Goal: Task Accomplishment & Management: Manage account settings

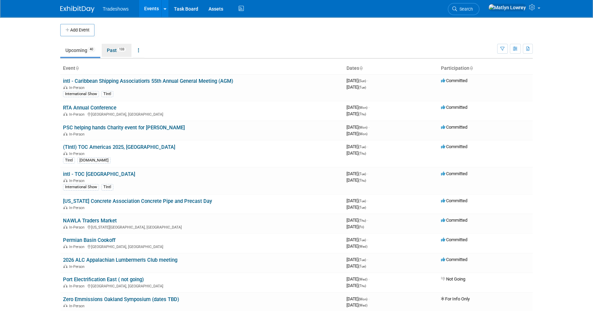
click at [114, 52] on link "Past 133" at bounding box center [117, 50] width 30 height 13
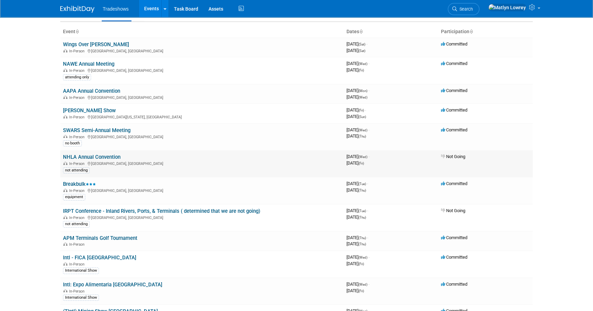
scroll to position [62, 0]
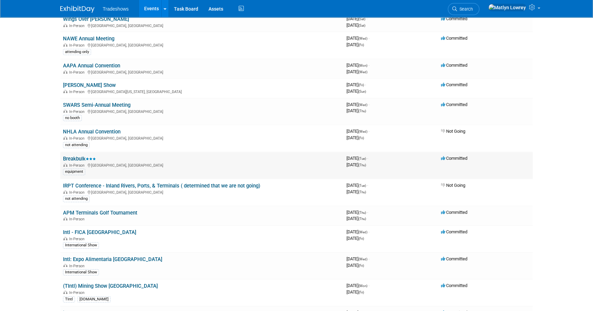
click at [72, 159] on link "Breakbulk" at bounding box center [79, 159] width 33 height 6
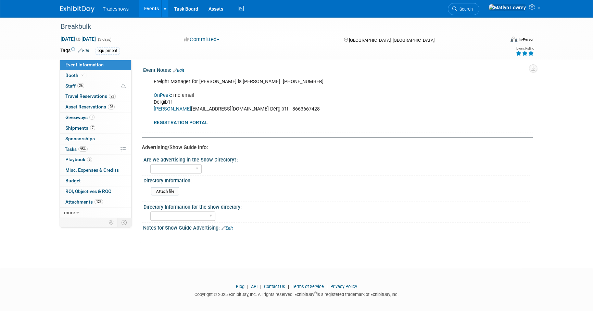
scroll to position [425, 0]
click at [72, 78] on link "Booth" at bounding box center [95, 75] width 71 height 10
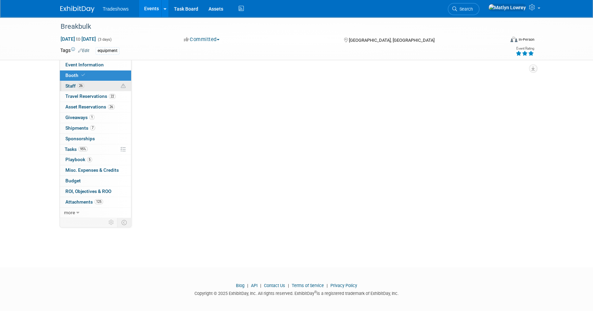
scroll to position [0, 0]
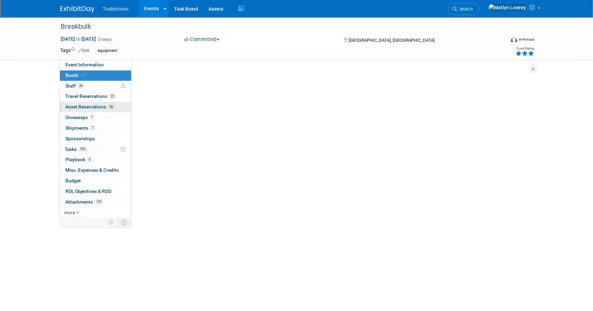
select select "Certificate of insurance not needed"
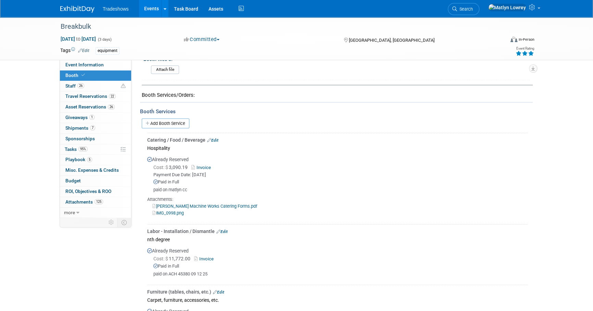
scroll to position [373, 0]
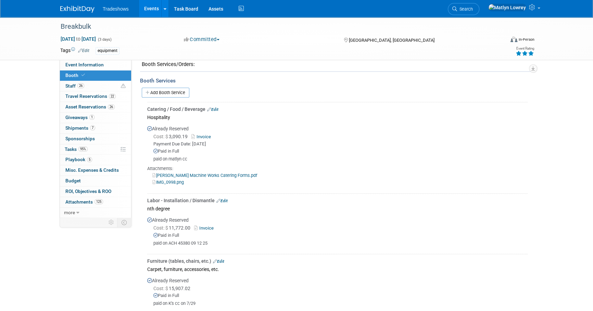
click at [205, 225] on link "Invoice" at bounding box center [205, 227] width 22 height 5
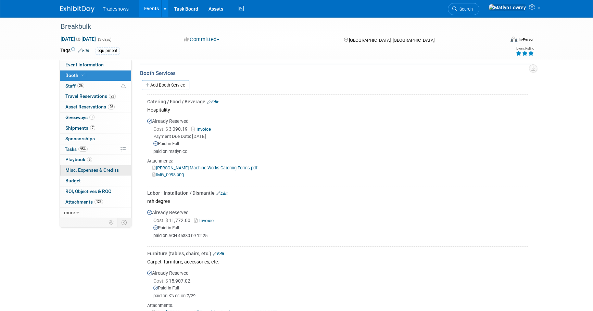
scroll to position [342, 0]
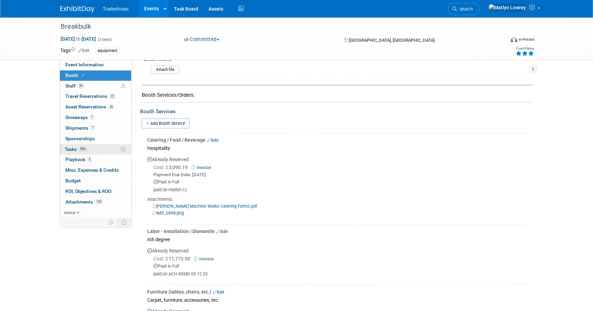
click at [82, 150] on span "95%" at bounding box center [82, 148] width 9 height 5
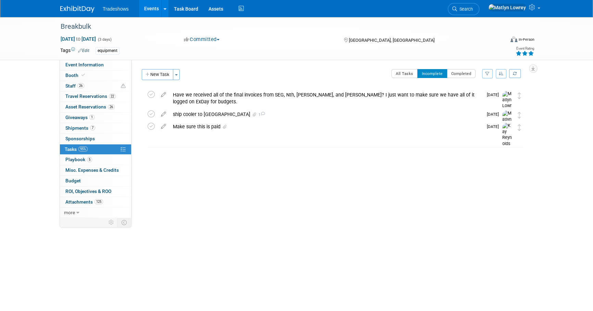
click at [155, 73] on button "New Task" at bounding box center [157, 74] width 31 height 11
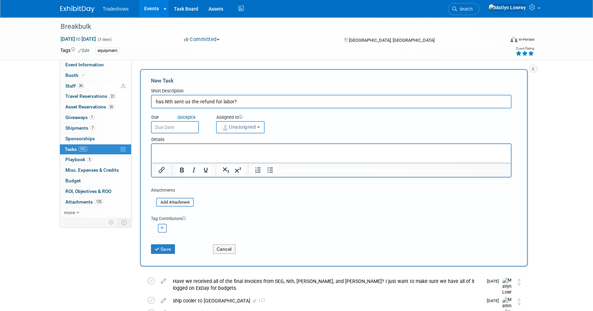
type input "has Nth sent us the refund for labor?"
click at [182, 126] on input "text" at bounding box center [175, 127] width 48 height 12
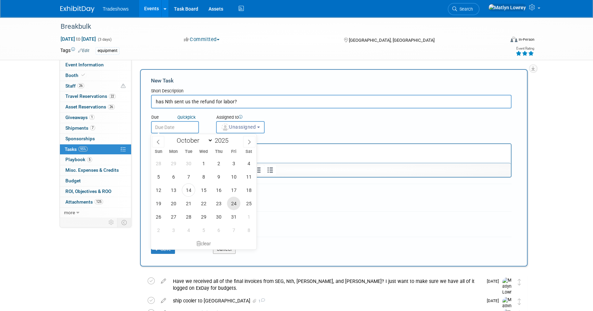
drag, startPoint x: 234, startPoint y: 208, endPoint x: 81, endPoint y: 14, distance: 247.3
click at [234, 208] on span "24" at bounding box center [233, 203] width 13 height 13
type input "Oct 24, 2025"
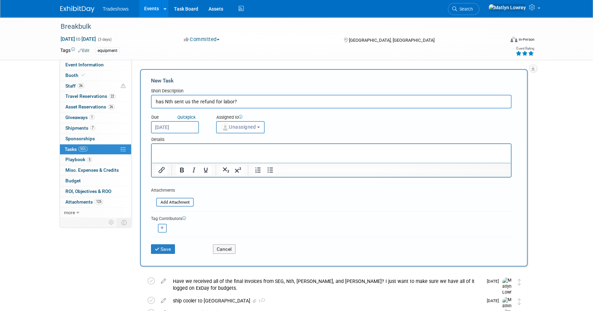
click at [229, 133] on div "Details" at bounding box center [331, 138] width 360 height 10
click at [230, 128] on span "Unassigned" at bounding box center [238, 126] width 35 height 5
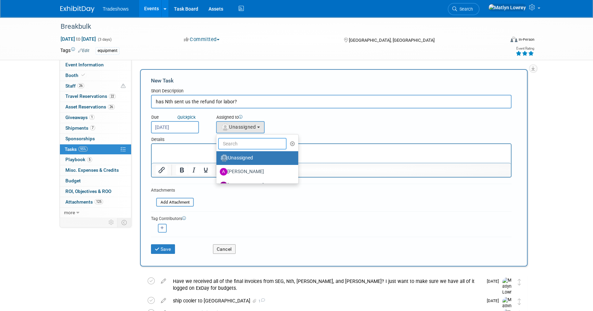
click at [231, 142] on input "text" at bounding box center [252, 144] width 68 height 12
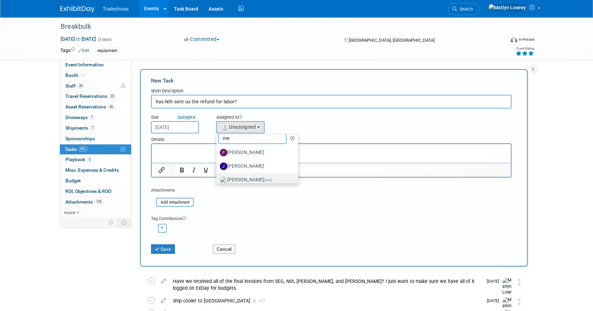
scroll to position [10, 0]
type input "me"
click at [236, 173] on label "Matlyn Lowrey (me)" at bounding box center [256, 175] width 72 height 11
click at [217, 173] on input "Matlyn Lowrey (me)" at bounding box center [215, 174] width 4 height 4
select select "53a61db3-ae1f-4f8e-85ed-74f10af30436"
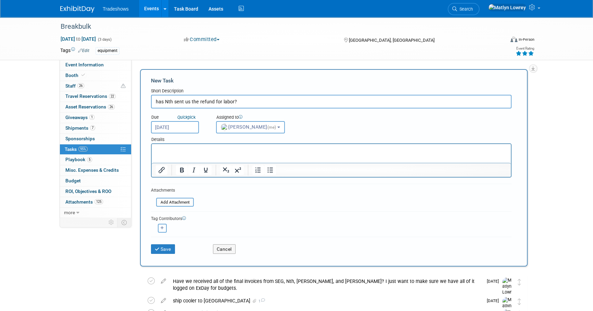
click at [165, 230] on button "button" at bounding box center [162, 228] width 9 height 9
select select
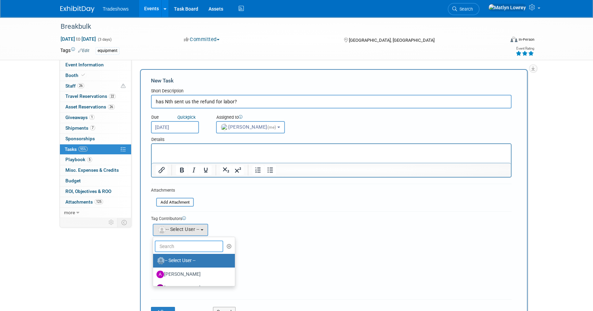
click at [165, 244] on input "text" at bounding box center [189, 247] width 68 height 12
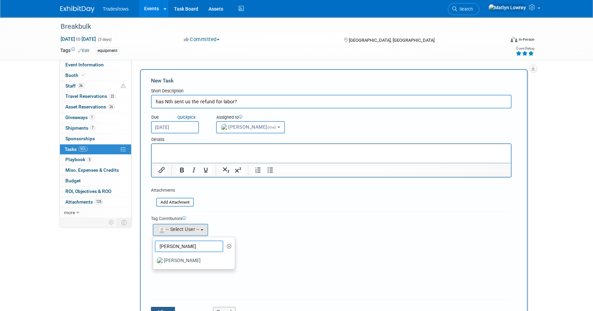
type input "kay"
click at [174, 261] on label "[PERSON_NAME]" at bounding box center [192, 260] width 72 height 11
click at [154, 261] on input "[PERSON_NAME]" at bounding box center [152, 260] width 4 height 4
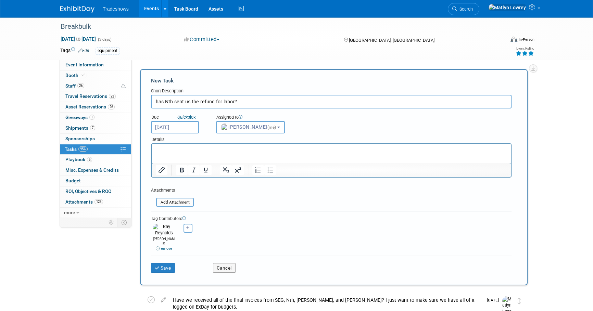
click at [181, 148] on p "Rich Text Area. Press ALT-0 for help." at bounding box center [331, 150] width 351 height 7
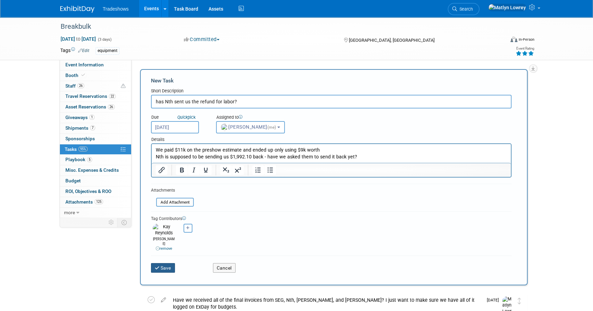
click at [168, 263] on button "Save" at bounding box center [163, 268] width 24 height 10
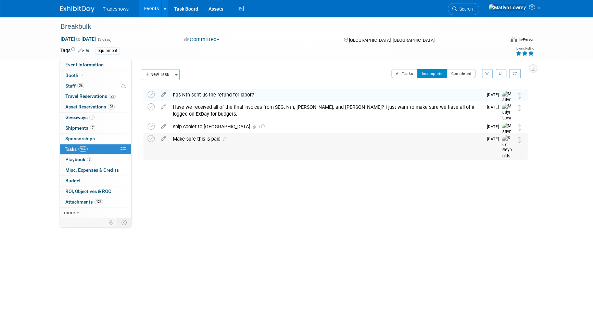
click at [192, 141] on div "Make sure this is paid" at bounding box center [325, 139] width 313 height 12
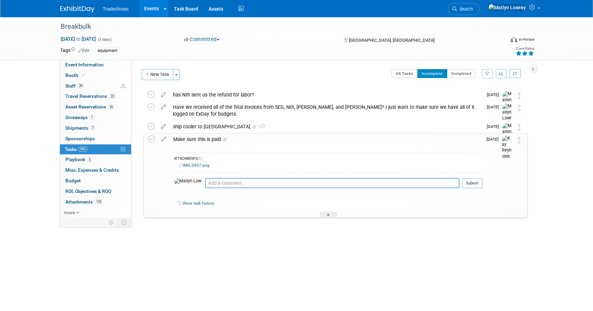
click at [194, 165] on link "IMG_0957.png" at bounding box center [194, 165] width 30 height 5
click at [146, 12] on link "Events" at bounding box center [151, 8] width 25 height 17
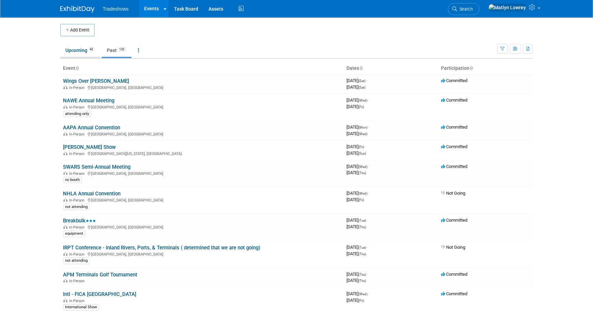
click at [92, 51] on span "42" at bounding box center [92, 49] width 8 height 5
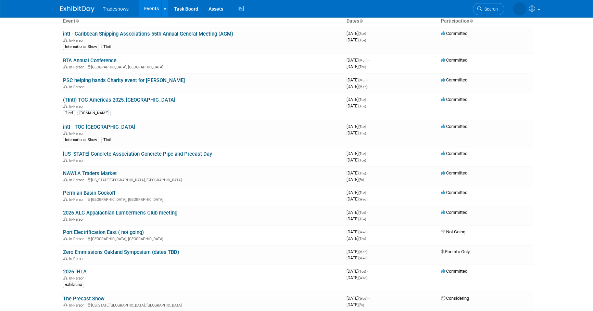
scroll to position [62, 0]
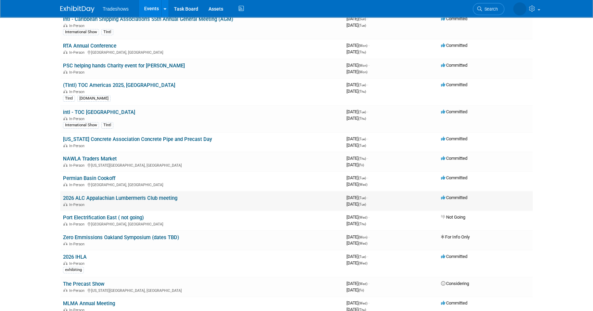
click at [117, 198] on link "2026 ALC Appalachian Lumbermen's Club meeting" at bounding box center [120, 198] width 114 height 6
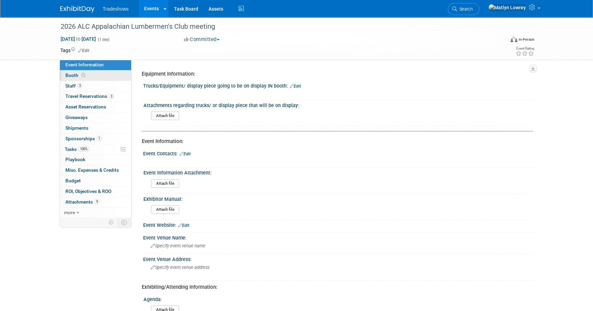
click at [95, 80] on link "Booth" at bounding box center [95, 75] width 71 height 10
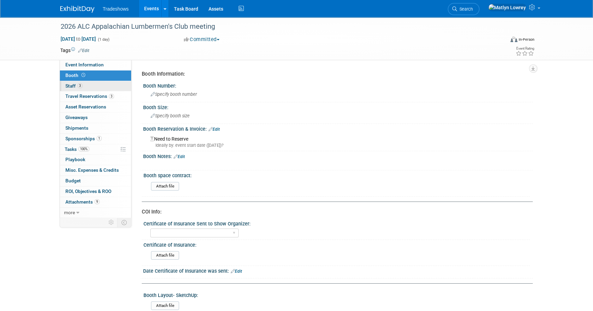
click at [93, 81] on link "3 Staff 3" at bounding box center [95, 86] width 71 height 10
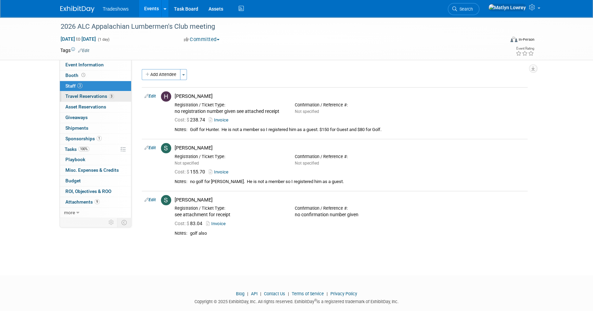
click at [87, 95] on span "Travel Reservations 3" at bounding box center [89, 95] width 49 height 5
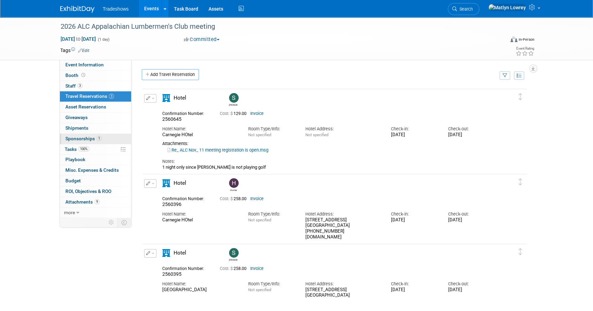
click at [80, 134] on link "1 Sponsorships 1" at bounding box center [95, 139] width 71 height 10
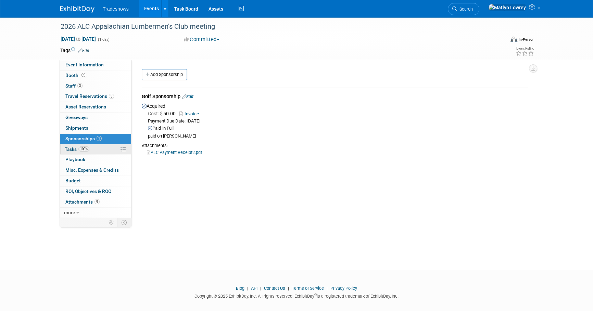
click at [74, 150] on span "Tasks 100%" at bounding box center [77, 148] width 25 height 5
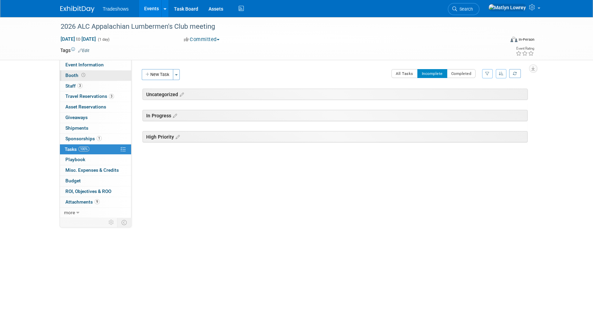
click at [107, 74] on link "Booth" at bounding box center [95, 75] width 71 height 10
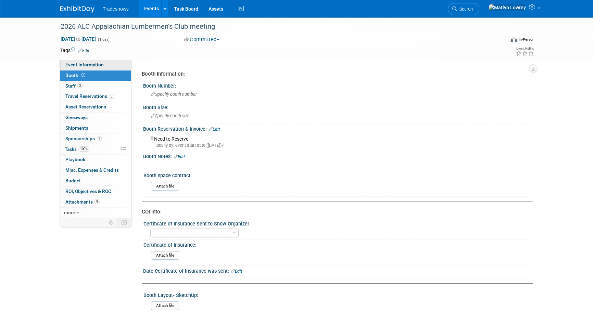
click at [82, 64] on span "Event Information" at bounding box center [84, 64] width 38 height 5
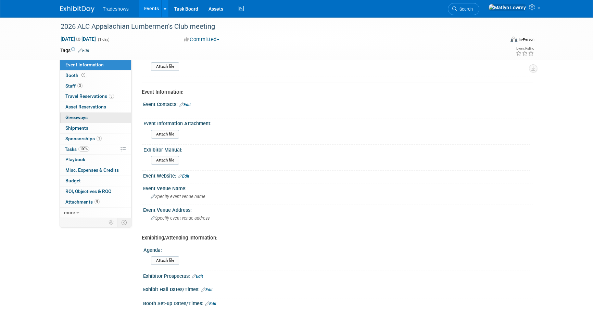
scroll to position [93, 0]
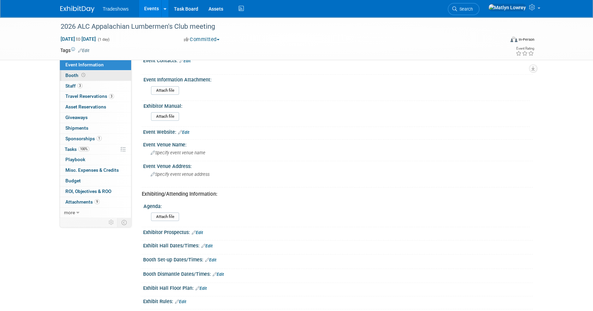
click at [109, 73] on link "Booth" at bounding box center [95, 75] width 71 height 10
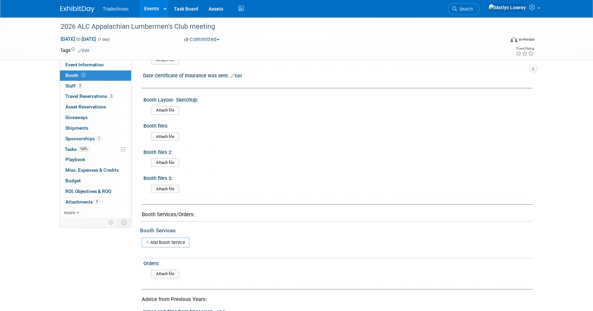
scroll to position [248, 0]
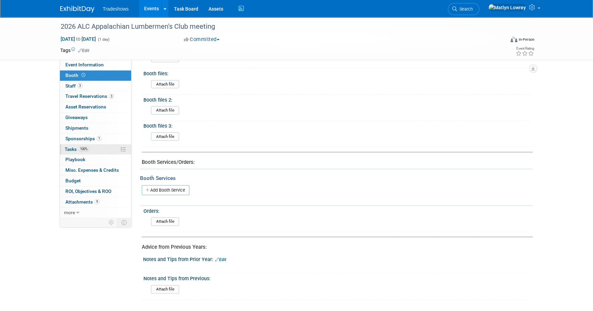
click at [81, 148] on span "100%" at bounding box center [83, 148] width 11 height 5
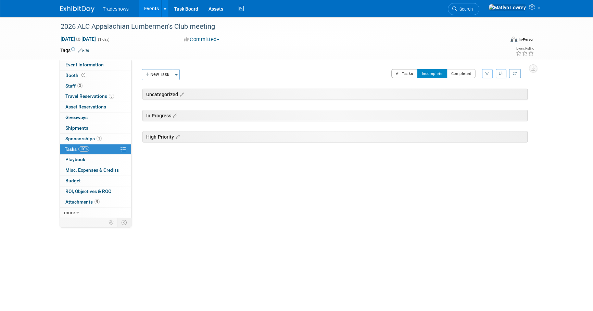
click at [403, 76] on button "All Tasks" at bounding box center [404, 73] width 26 height 9
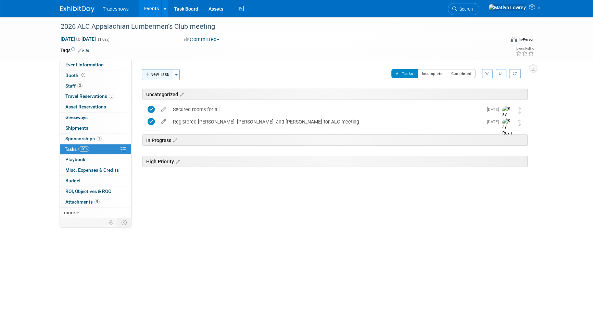
click at [158, 78] on button "New Task" at bounding box center [157, 74] width 31 height 11
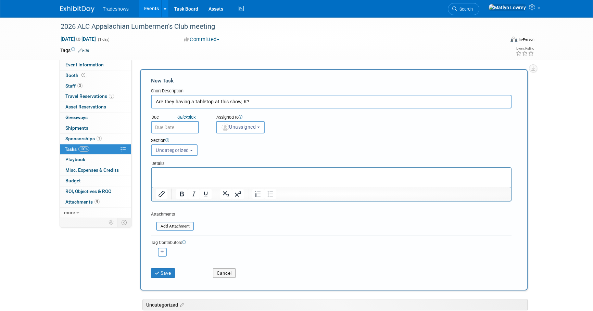
type input "Are they having a tabletop at this show, K?"
click at [169, 132] on body "Tradeshows Events Add Event Bulk Upload Events Shareable Event Boards Recently …" at bounding box center [296, 155] width 593 height 311
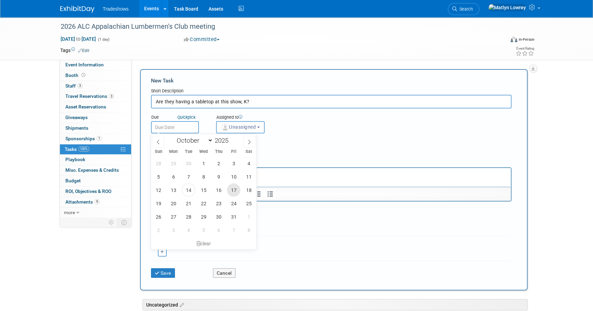
click at [233, 190] on span "17" at bounding box center [233, 189] width 13 height 13
type input "Oct 17, 2025"
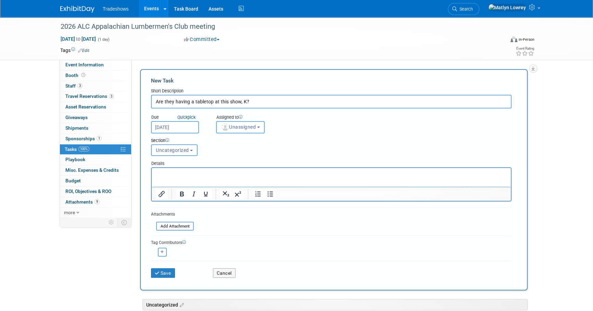
click at [243, 131] on button "Unassigned" at bounding box center [240, 127] width 49 height 12
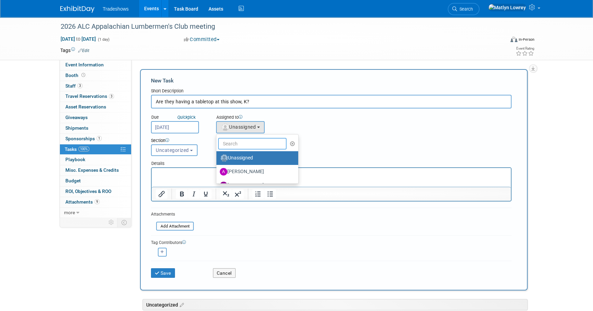
click at [242, 142] on input "text" at bounding box center [252, 144] width 68 height 12
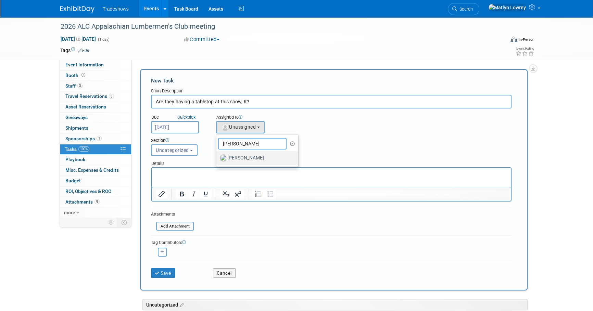
type input "kay"
click at [232, 157] on label "[PERSON_NAME]" at bounding box center [256, 158] width 72 height 11
click at [217, 157] on input "Kay Reynolds" at bounding box center [215, 157] width 4 height 4
select select "5e9256d4-eeb1-4d7e-ac69-1857632dd0f4"
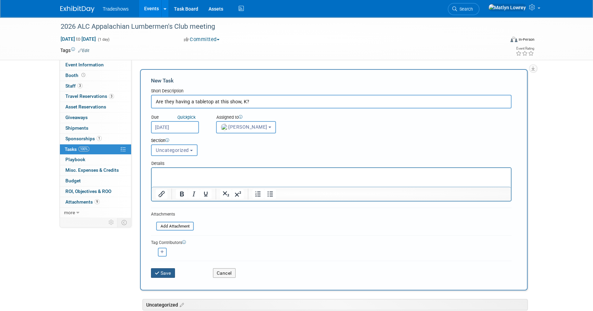
click at [166, 274] on button "Save" at bounding box center [163, 273] width 24 height 10
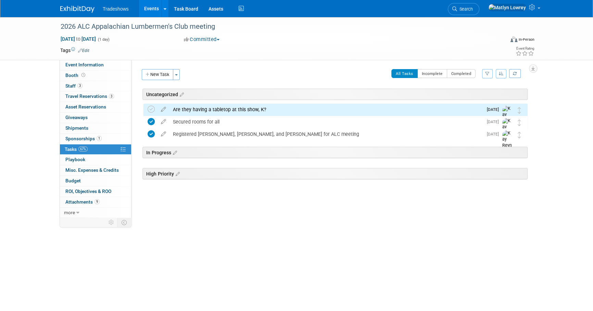
click at [82, 135] on link "1 Sponsorships 1" at bounding box center [95, 139] width 71 height 10
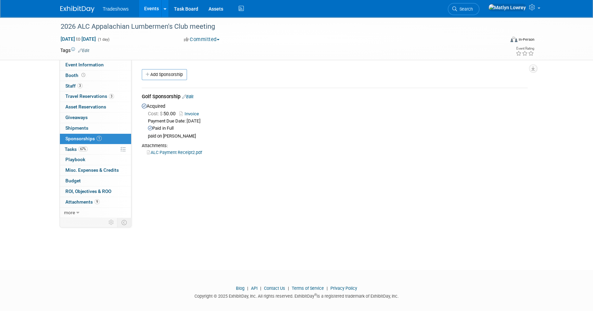
click at [189, 150] on link "ALC Payment Receipt2.pdf" at bounding box center [174, 152] width 55 height 5
click at [145, 9] on link "Events" at bounding box center [151, 8] width 25 height 17
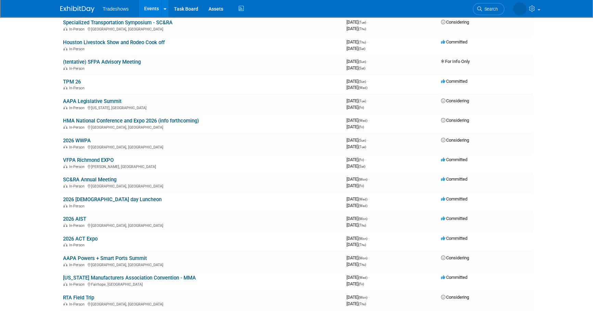
scroll to position [373, 0]
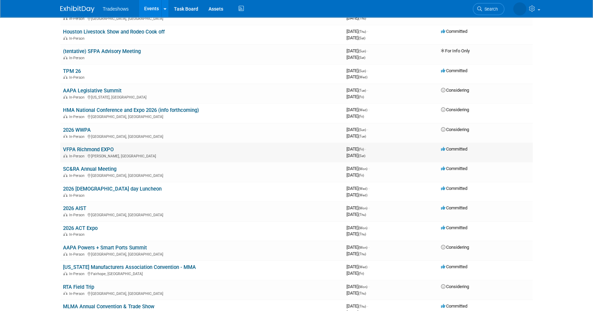
click at [89, 148] on link "VFPA Richmond EXPO" at bounding box center [88, 149] width 51 height 6
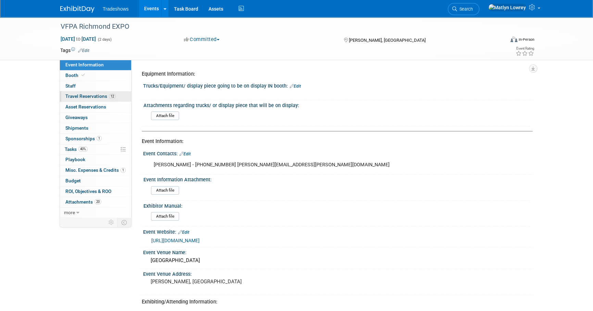
click at [85, 97] on span "Travel Reservations 12" at bounding box center [90, 95] width 50 height 5
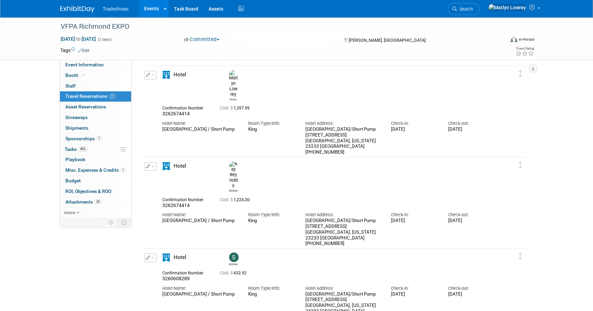
scroll to position [124, 0]
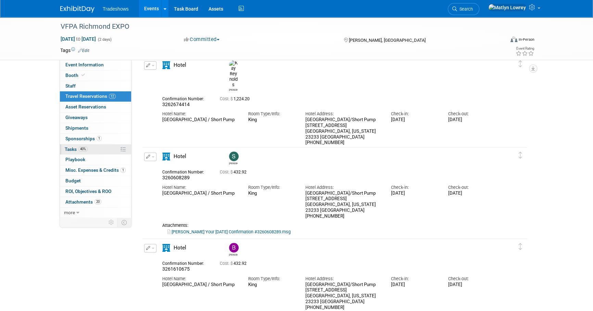
click at [74, 152] on link "40% Tasks 40%" at bounding box center [95, 149] width 71 height 10
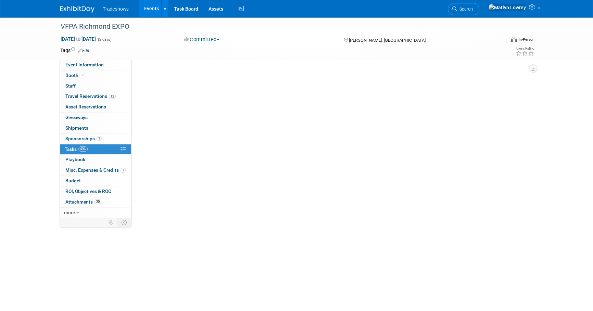
scroll to position [0, 0]
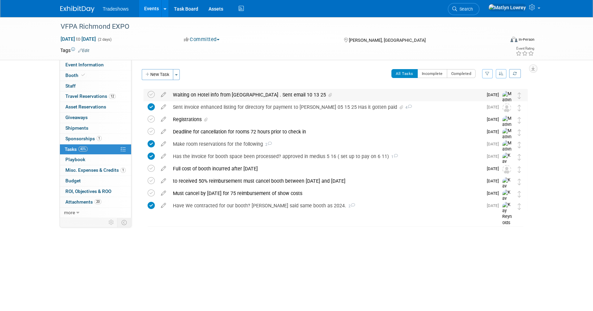
click at [213, 93] on div "Waiting on Hotel info from Lesley . Sent email 10 13 25" at bounding box center [325, 95] width 313 height 12
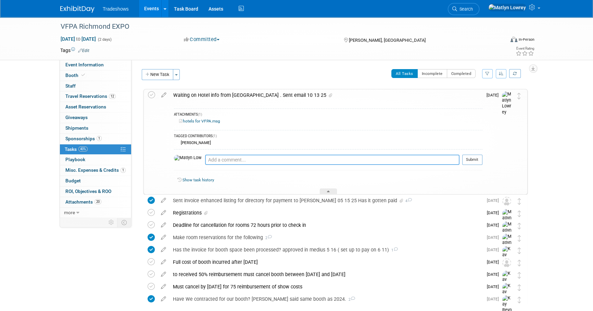
click at [205, 157] on textarea at bounding box center [332, 160] width 254 height 10
type textarea "K, we already have hotel reservations"
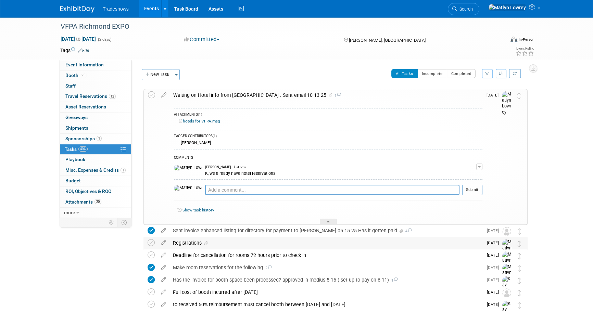
click at [189, 243] on div "Registrations" at bounding box center [325, 243] width 313 height 12
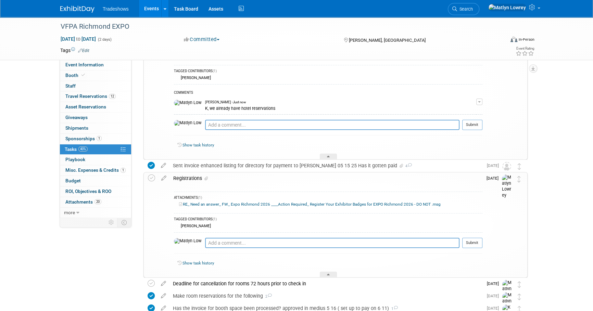
scroll to position [93, 0]
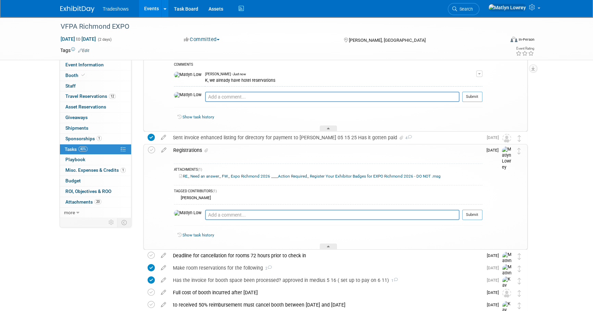
click at [207, 174] on link "RE_ Need an answer_ FW_ Expo Richmond 2026 ____Action Required_ Register Your E…" at bounding box center [309, 176] width 261 height 5
click at [70, 96] on span "Travel Reservations 12" at bounding box center [90, 95] width 50 height 5
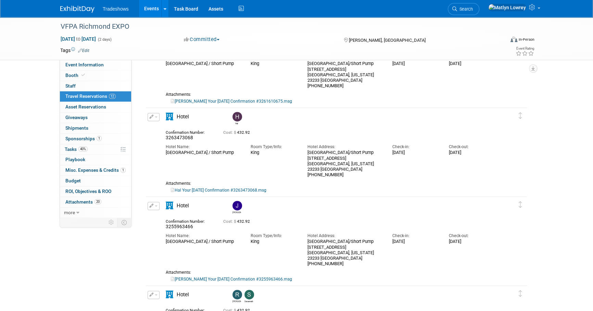
scroll to position [373, 0]
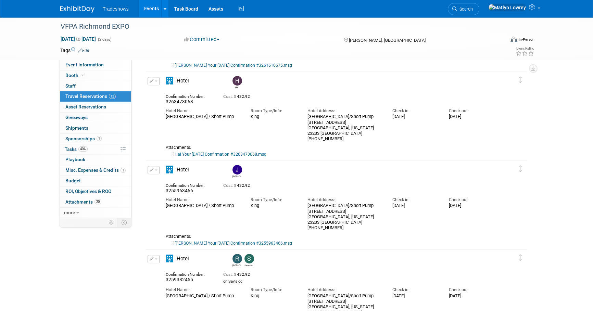
click at [147, 10] on link "Events" at bounding box center [151, 8] width 25 height 17
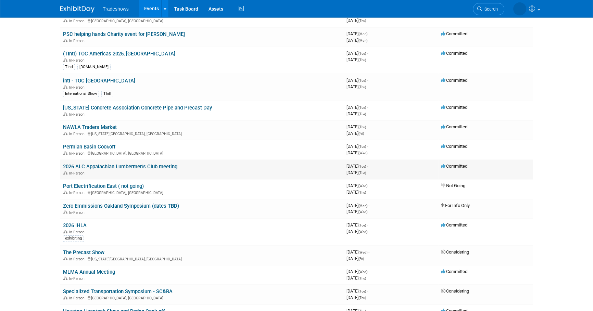
scroll to position [93, 0]
click at [112, 167] on link "2026 ALC Appalachian Lumbermen's Club meeting" at bounding box center [120, 167] width 114 height 6
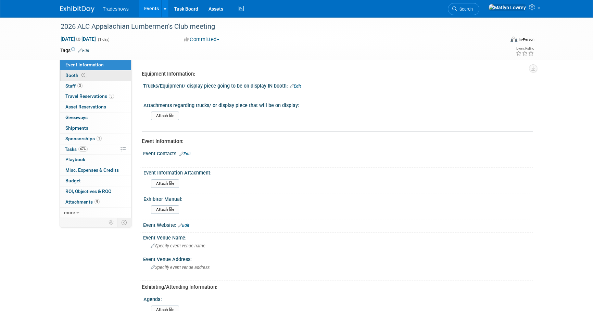
click at [83, 78] on link "Booth" at bounding box center [95, 75] width 71 height 10
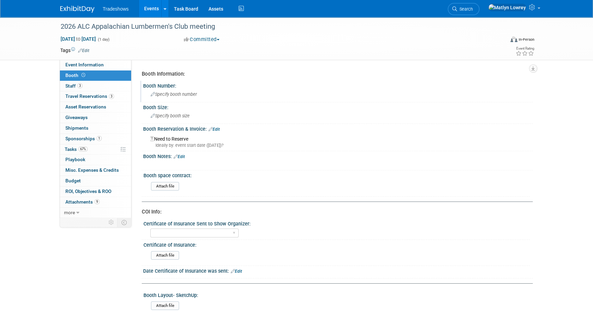
click at [171, 94] on span "Specify booth number" at bounding box center [174, 94] width 46 height 5
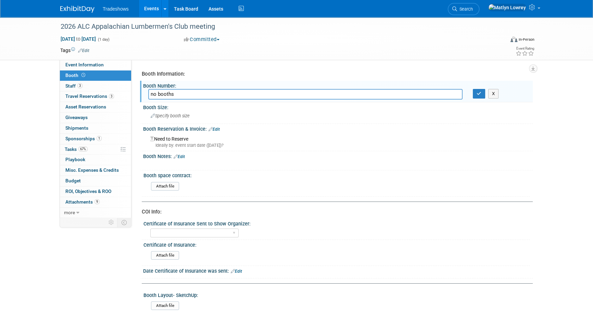
type input "no booths"
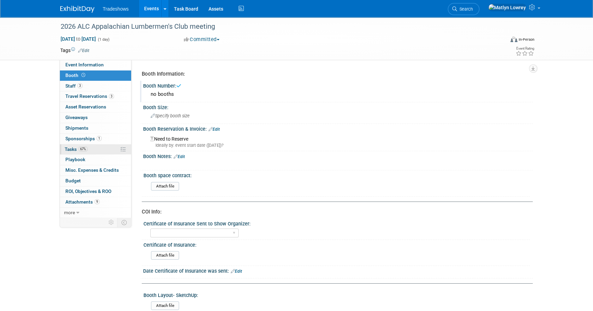
click at [108, 148] on link "67% Tasks 67%" at bounding box center [95, 149] width 71 height 10
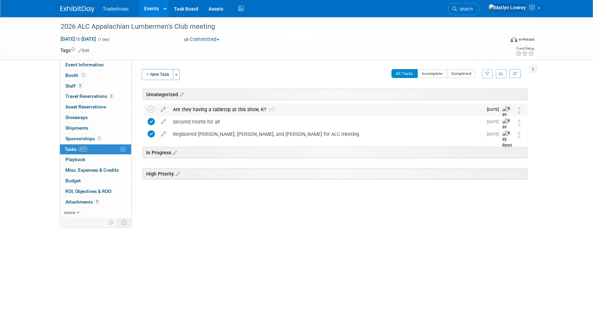
click at [196, 106] on div "Are they having a tabletop at this show, K? 1" at bounding box center [325, 110] width 313 height 12
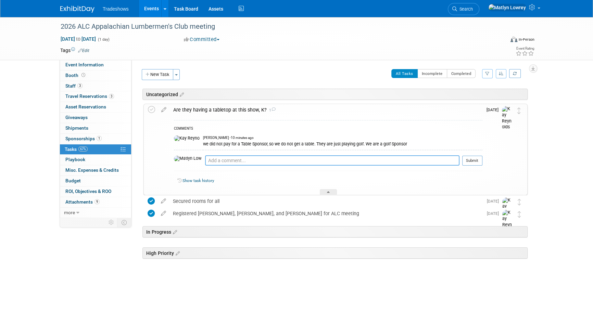
click at [208, 161] on textarea at bounding box center [332, 160] width 254 height 10
type textarea "N"
click at [155, 113] on icon at bounding box center [151, 109] width 7 height 7
click at [147, 13] on link "Events" at bounding box center [151, 8] width 25 height 17
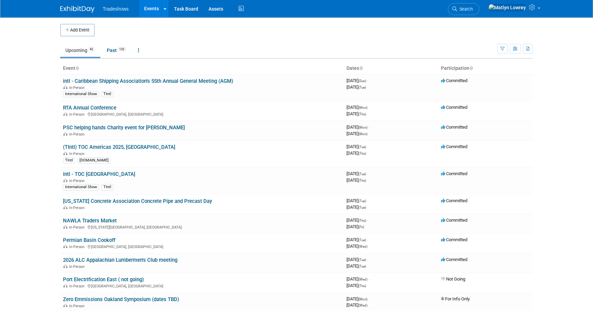
click at [147, 10] on link "Events" at bounding box center [151, 8] width 25 height 17
click at [472, 8] on span "Search" at bounding box center [465, 9] width 16 height 5
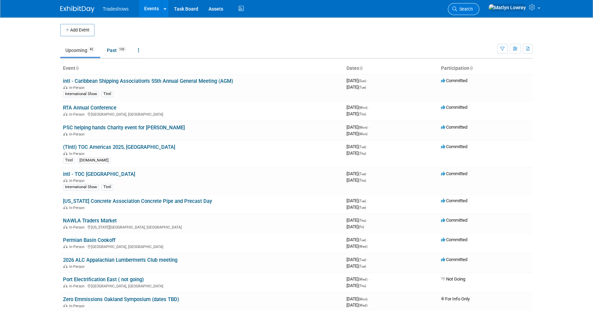
click at [472, 8] on span "Search" at bounding box center [465, 9] width 16 height 5
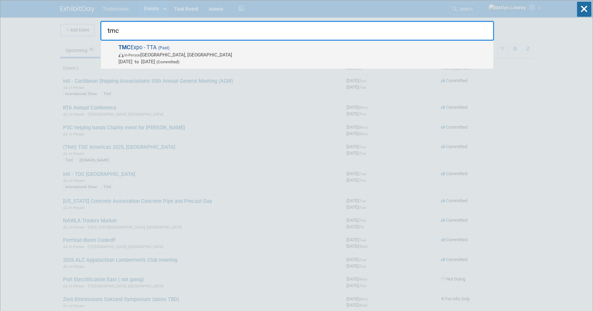
type input "tmc"
click at [152, 51] on span "TMC Expo - TTA (Past) In-Person [GEOGRAPHIC_DATA], [GEOGRAPHIC_DATA] [DATE] to …" at bounding box center [302, 54] width 373 height 21
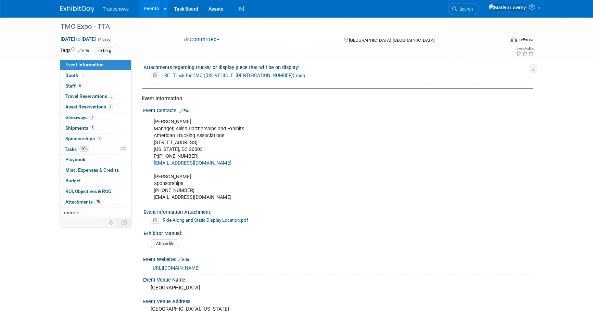
scroll to position [93, 0]
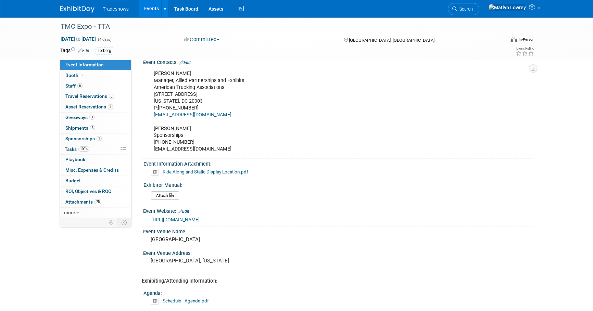
click at [195, 218] on link "[URL][DOMAIN_NAME]" at bounding box center [175, 219] width 48 height 5
click at [152, 7] on link "Events" at bounding box center [151, 8] width 25 height 17
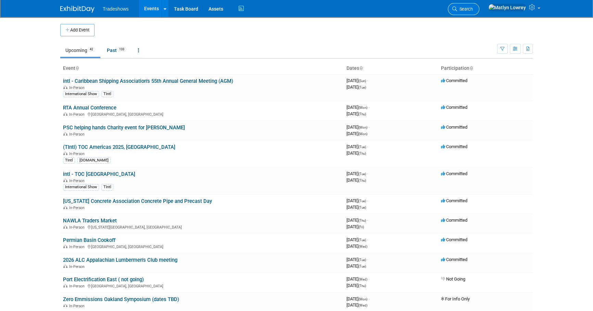
click at [472, 10] on span "Search" at bounding box center [465, 9] width 16 height 5
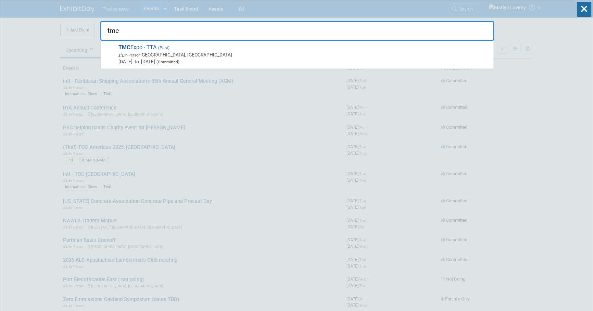
type input "tmc"
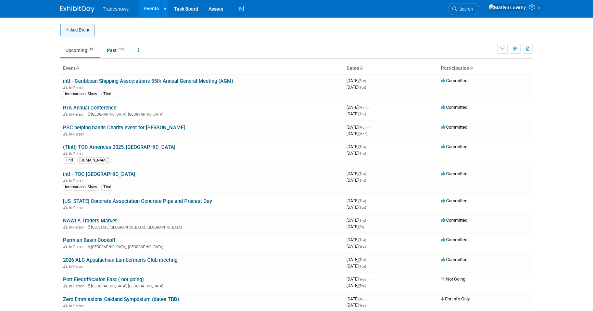
click at [78, 32] on button "Add Event" at bounding box center [77, 30] width 34 height 12
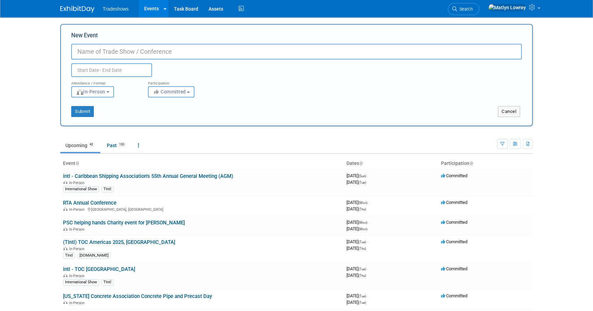
click at [73, 44] on input "New Event" at bounding box center [296, 52] width 450 height 16
click at [79, 48] on input "New Event" at bounding box center [296, 52] width 450 height 16
type input "TMC Annual Mtg & Transportation & Technology Exhibition (TTA)"
click at [105, 72] on input "text" at bounding box center [111, 70] width 81 height 14
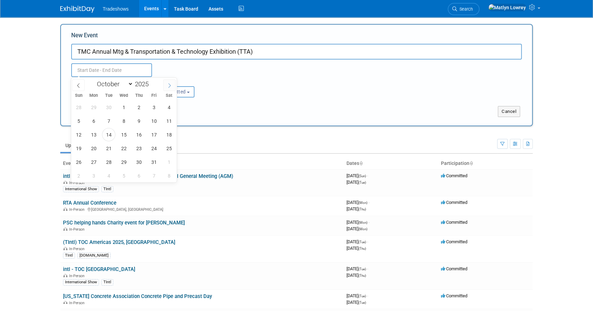
click at [171, 85] on icon at bounding box center [169, 85] width 5 height 5
select select "11"
click at [171, 85] on icon at bounding box center [169, 85] width 5 height 5
type input "2026"
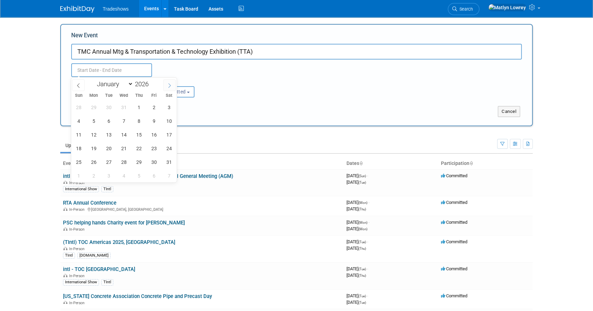
click at [171, 85] on icon at bounding box center [169, 85] width 5 height 5
select select "2"
click at [96, 137] on span "16" at bounding box center [93, 134] width 13 height 13
click at [139, 131] on span "19" at bounding box center [138, 134] width 13 height 13
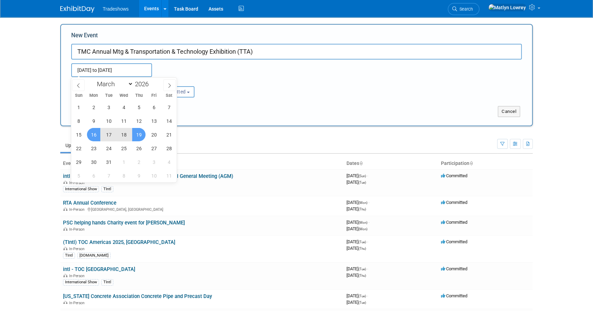
type input "Mar 16, 2026 to Mar 19, 2026"
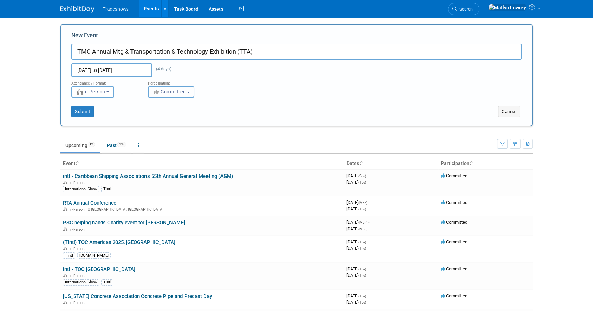
click at [155, 96] on button "Committed" at bounding box center [171, 91] width 47 height 11
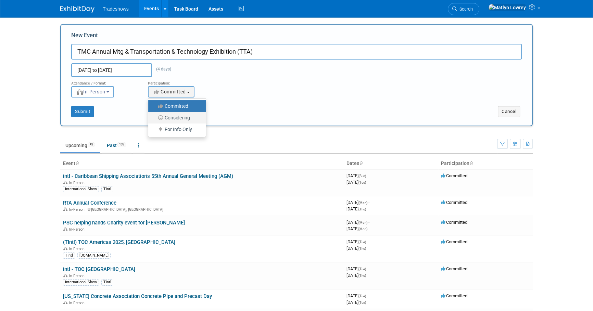
click at [163, 116] on icon at bounding box center [161, 117] width 8 height 5
click at [154, 116] on input "Considering" at bounding box center [152, 118] width 4 height 4
select select "2"
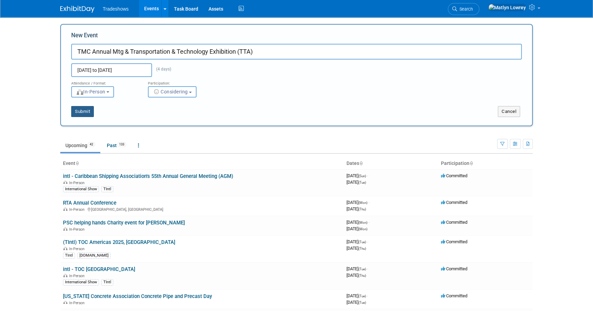
click at [87, 112] on button "Submit" at bounding box center [82, 111] width 23 height 11
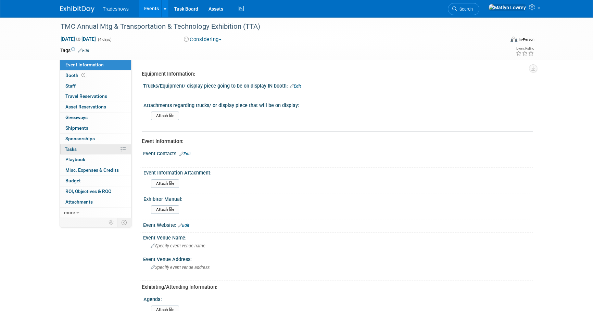
click at [82, 150] on link "0% Tasks 0%" at bounding box center [95, 149] width 71 height 10
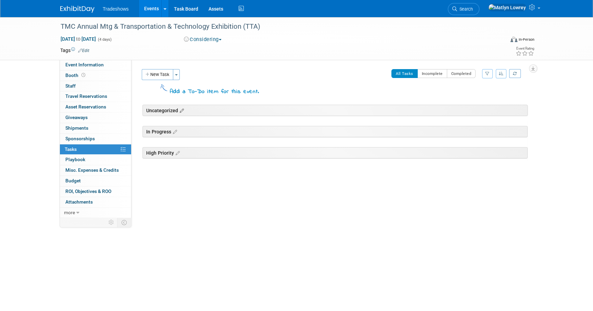
click at [182, 110] on icon at bounding box center [181, 111] width 6 height 6
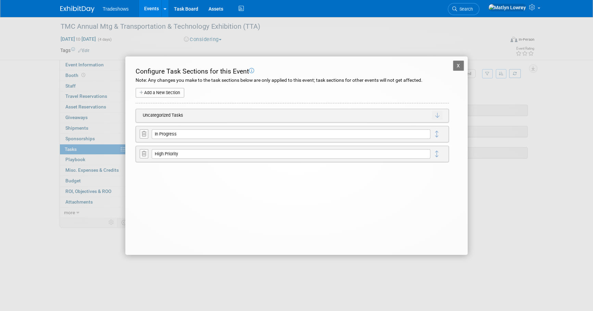
click at [140, 135] on button at bounding box center [144, 133] width 9 height 9
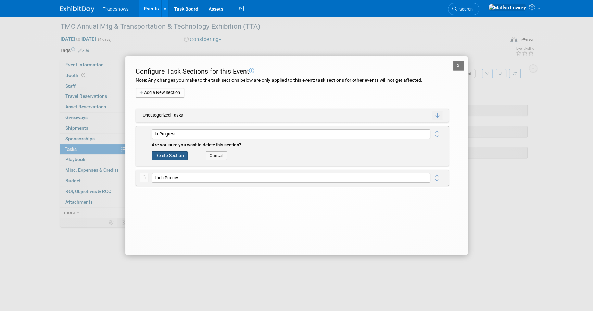
click at [155, 158] on button "Delete Section" at bounding box center [170, 155] width 36 height 9
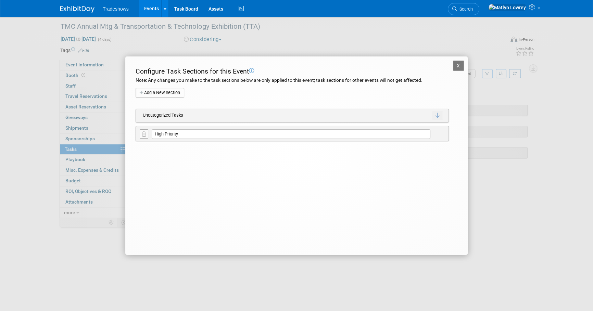
click at [144, 135] on icon at bounding box center [144, 133] width 4 height 5
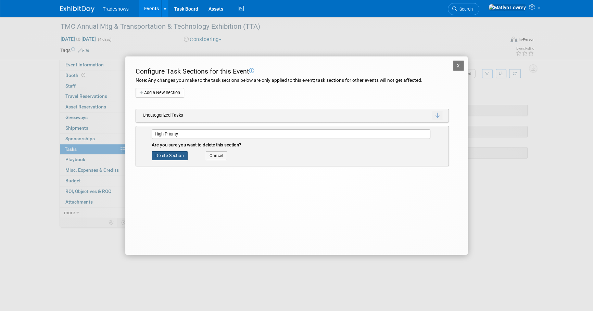
click at [170, 152] on button "Delete Section" at bounding box center [170, 155] width 36 height 9
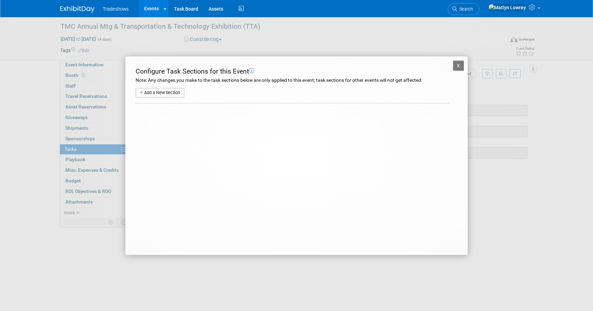
click at [455, 63] on button "X" at bounding box center [458, 66] width 11 height 10
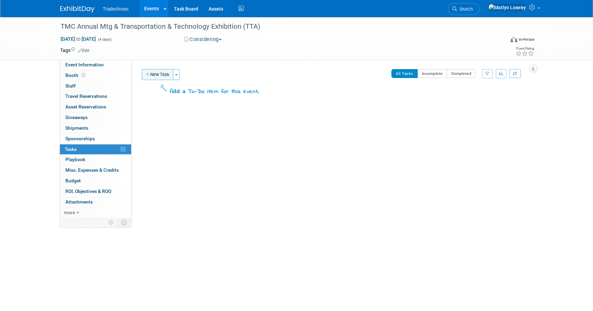
click at [164, 76] on button "New Task" at bounding box center [157, 74] width 31 height 11
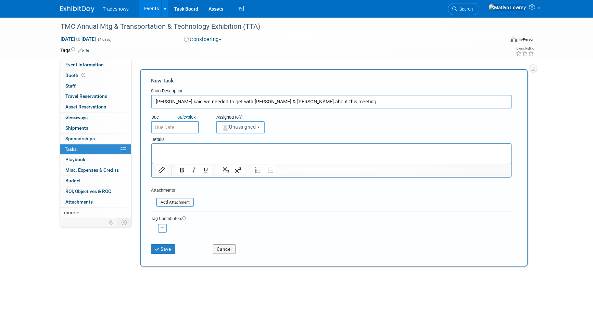
type input "[PERSON_NAME] said we needed to get with [PERSON_NAME] & [PERSON_NAME] about th…"
click at [181, 127] on input "text" at bounding box center [175, 127] width 48 height 12
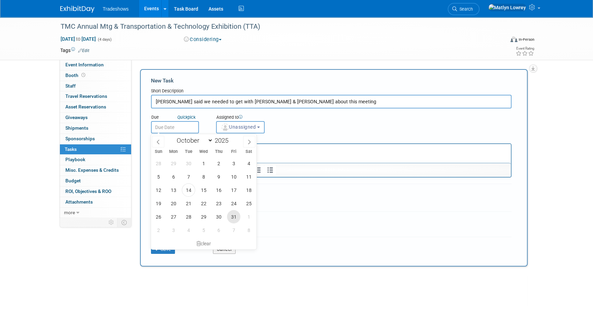
drag, startPoint x: 234, startPoint y: 217, endPoint x: 235, endPoint y: 200, distance: 16.8
click at [234, 217] on span "31" at bounding box center [233, 216] width 13 height 13
type input "Oct 31, 2025"
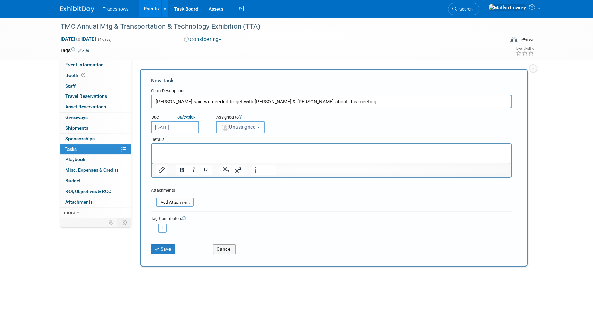
click at [241, 133] on button "Unassigned" at bounding box center [240, 127] width 49 height 12
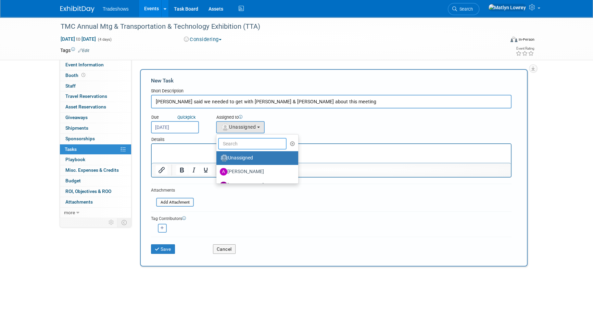
click at [238, 147] on input "text" at bounding box center [252, 144] width 68 height 12
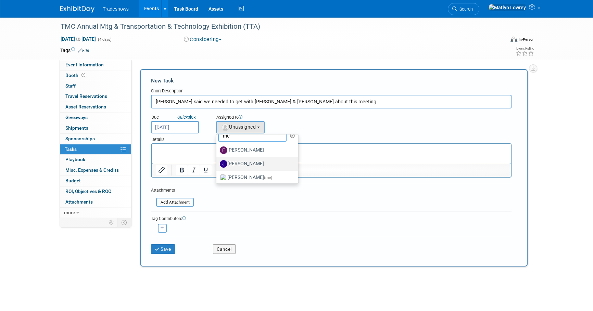
scroll to position [10, 0]
type input "me"
click at [229, 174] on label "Matlyn Lowrey (me)" at bounding box center [256, 175] width 72 height 11
click at [217, 174] on input "Matlyn Lowrey (me)" at bounding box center [215, 174] width 4 height 4
select select "53a61db3-ae1f-4f8e-85ed-74f10af30436"
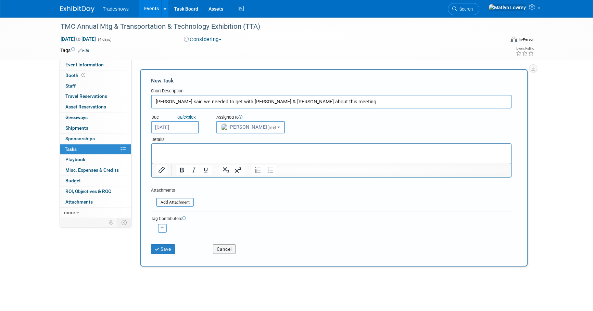
click at [164, 226] on button "button" at bounding box center [162, 228] width 9 height 9
select select
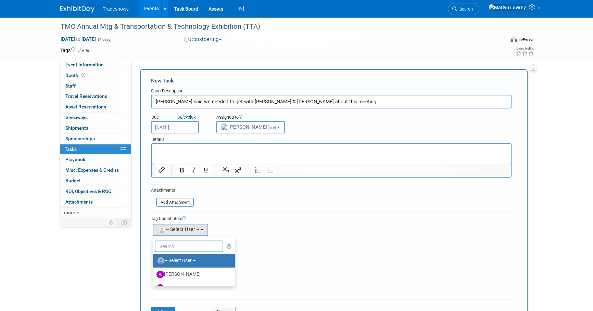
click at [164, 243] on input "text" at bounding box center [189, 247] width 68 height 12
click at [208, 207] on form "New Task Short Description TK said we needed to get with Ben & Hal about this m…" at bounding box center [333, 199] width 365 height 244
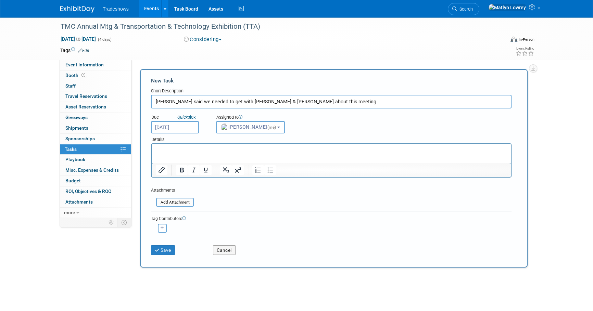
click at [174, 154] on html at bounding box center [331, 149] width 359 height 10
click at [219, 150] on p "Teresa said on 10/14/25: "" at bounding box center [331, 150] width 351 height 7
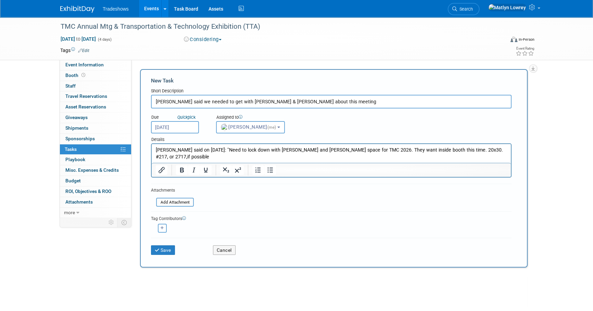
click at [510, 149] on html "Teresa said on 10/14/25: "Need to lock down with Ben Hecht and Hal booth space …" at bounding box center [331, 152] width 359 height 16
click at [160, 229] on icon "button" at bounding box center [161, 228] width 3 height 4
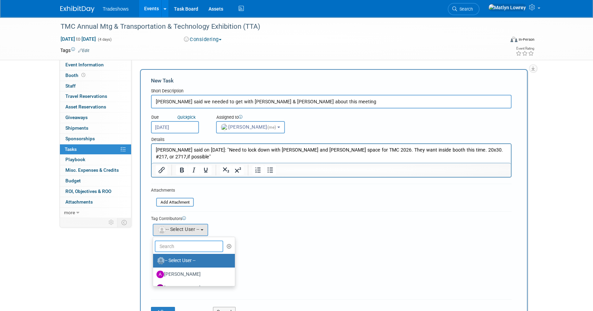
click at [167, 245] on input "text" at bounding box center [189, 247] width 68 height 12
click at [187, 244] on input "k" at bounding box center [189, 247] width 68 height 12
type input "\"
click at [215, 213] on div "Tag Contributors Alex remove" at bounding box center [331, 253] width 360 height 84
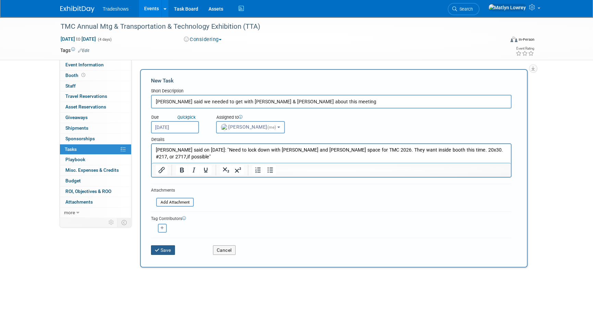
click at [167, 245] on button "Save" at bounding box center [163, 250] width 24 height 10
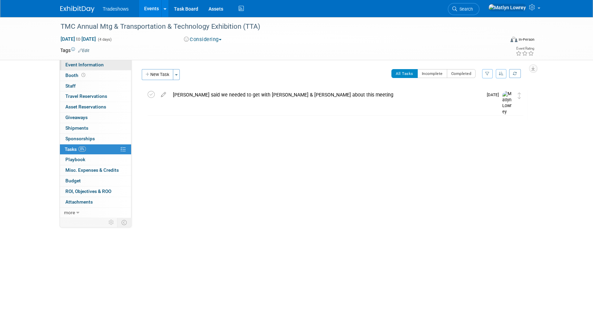
click at [114, 62] on link "Event Information" at bounding box center [95, 65] width 71 height 10
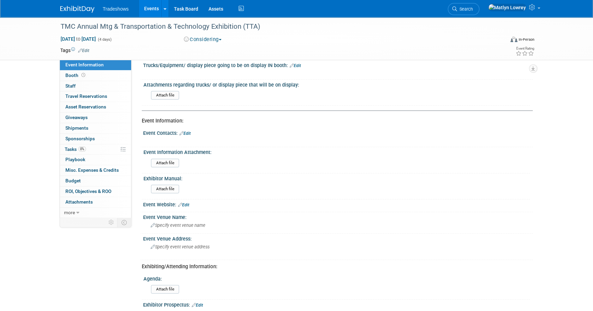
scroll to position [31, 0]
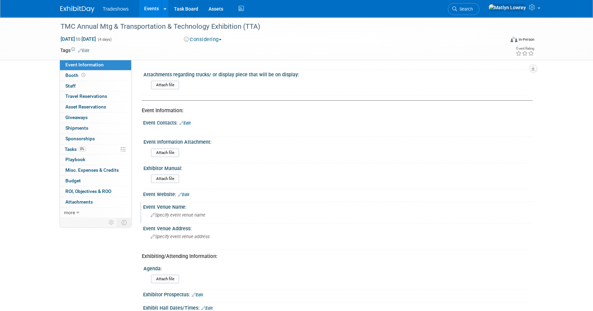
click at [174, 213] on span "Specify event venue name" at bounding box center [178, 214] width 55 height 5
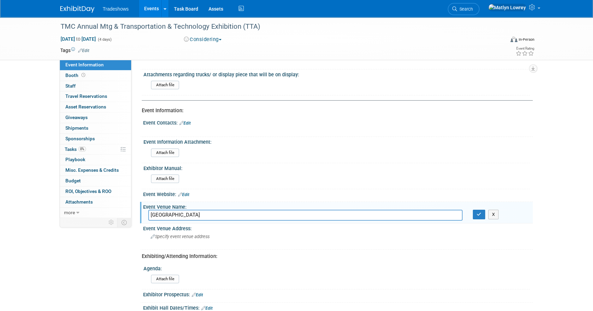
type input "[GEOGRAPHIC_DATA]"
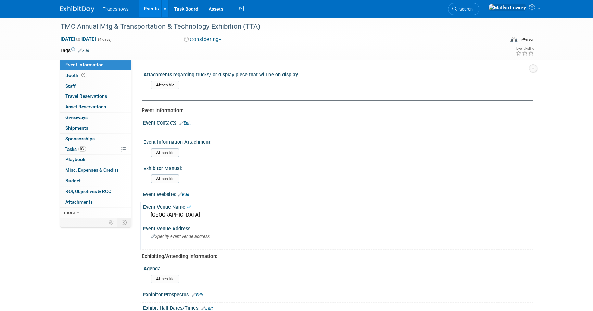
click at [192, 236] on span "Specify event venue address" at bounding box center [180, 236] width 59 height 5
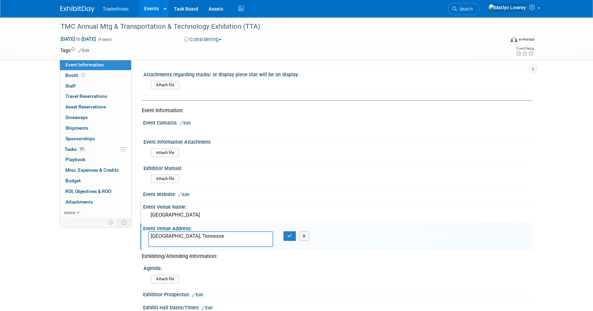
type textarea "[GEOGRAPHIC_DATA], [US_STATE]"
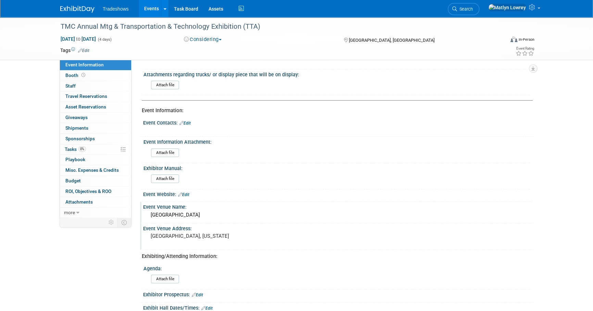
click at [189, 193] on link "Edit" at bounding box center [183, 194] width 11 height 5
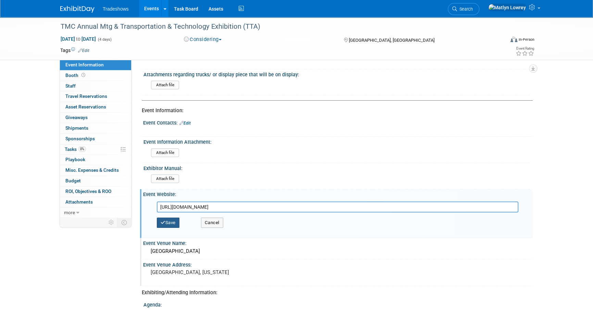
type input "[URL][DOMAIN_NAME]"
click at [179, 220] on button "Save" at bounding box center [168, 223] width 23 height 10
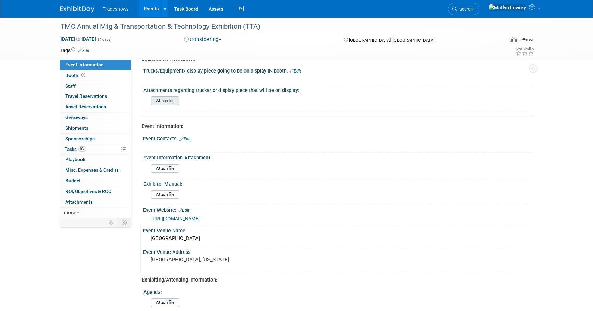
scroll to position [0, 0]
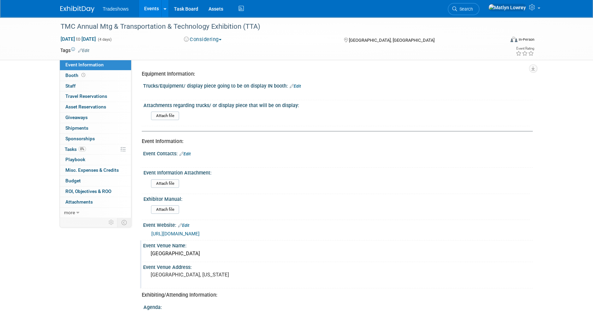
click at [146, 10] on link "Events" at bounding box center [151, 8] width 25 height 17
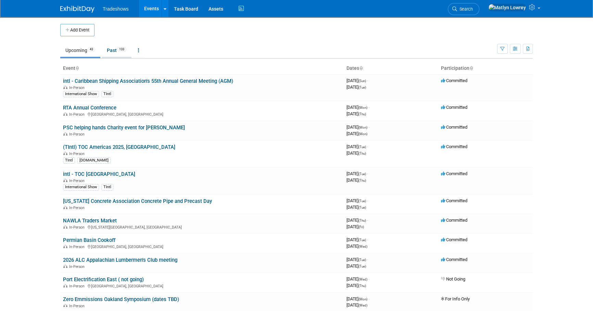
click at [107, 52] on link "Past 133" at bounding box center [117, 50] width 30 height 13
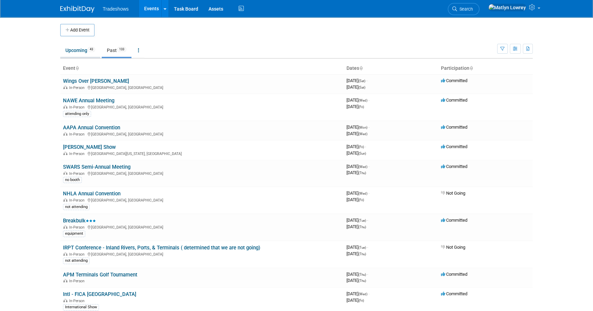
click at [90, 49] on span "43" at bounding box center [92, 49] width 8 height 5
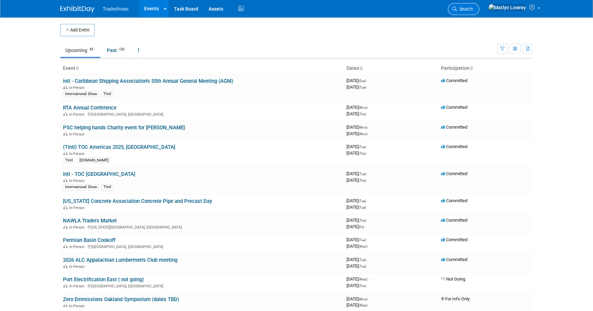
click at [479, 12] on link "Search" at bounding box center [463, 9] width 31 height 12
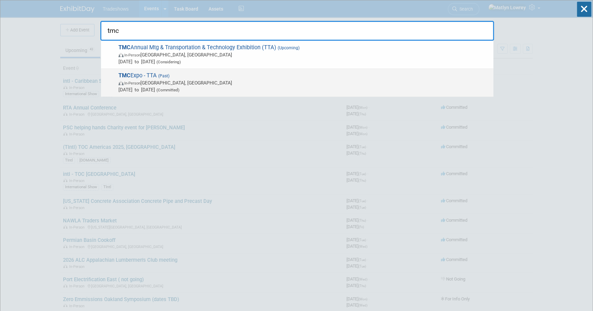
type input "tmc"
click at [134, 75] on span "TMC Expo - TTA (Past) In-Person Nashville, TN Mar 10, 2025 to Mar 13, 2025 (Com…" at bounding box center [302, 82] width 373 height 21
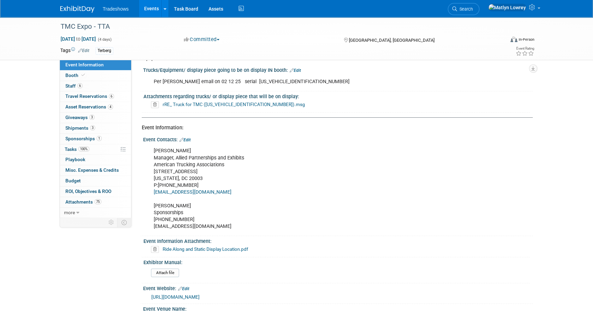
scroll to position [31, 0]
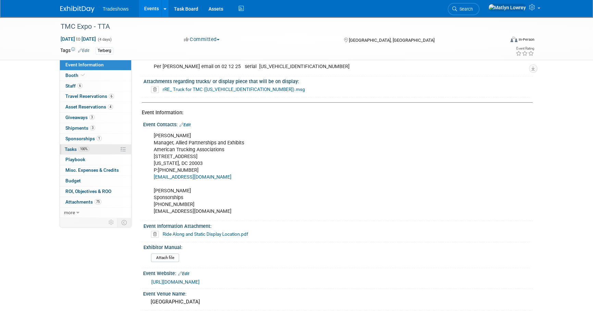
click at [77, 150] on span "Tasks 100%" at bounding box center [77, 148] width 25 height 5
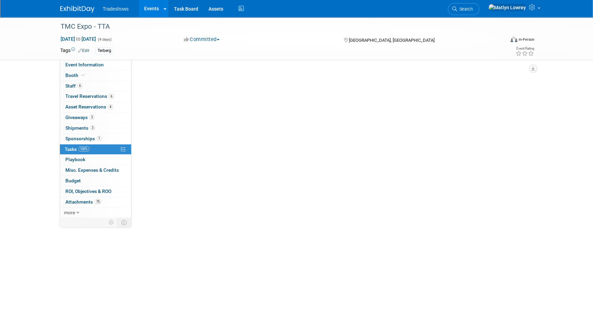
scroll to position [0, 0]
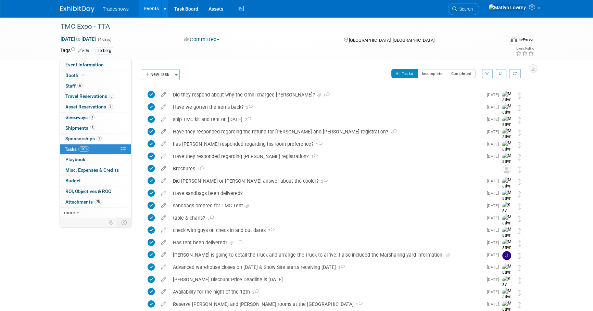
click at [149, 6] on link "Events" at bounding box center [151, 8] width 25 height 17
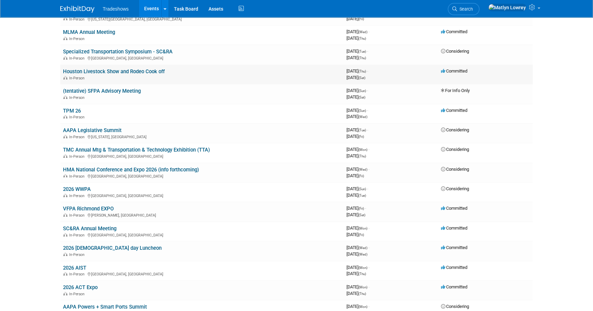
scroll to position [342, 0]
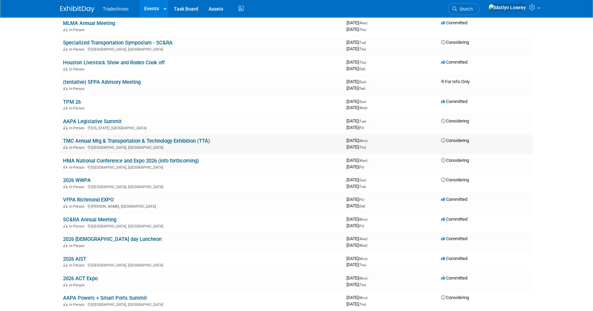
click at [96, 141] on link "TMC Annual Mtg & Transportation & Technology Exhibition (TTA)" at bounding box center [136, 141] width 147 height 6
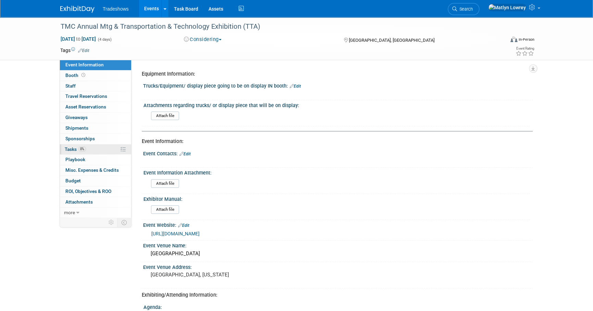
click at [82, 148] on span "0%" at bounding box center [82, 148] width 8 height 5
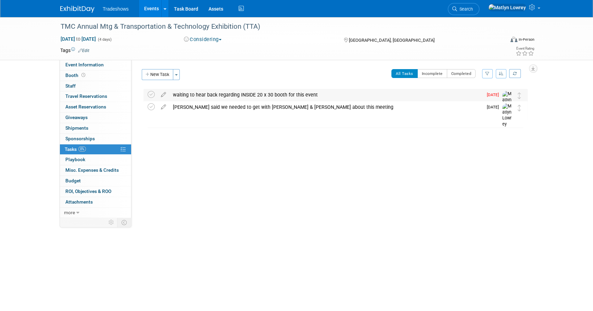
click at [224, 91] on div "waiting to hear back regarding INSIDE 20 x 30 booth for this event" at bounding box center [325, 95] width 313 height 12
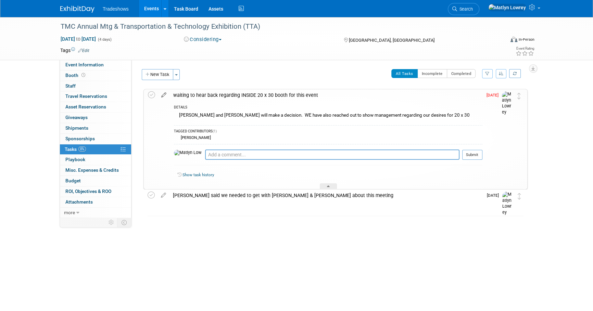
click at [164, 95] on icon at bounding box center [164, 93] width 12 height 9
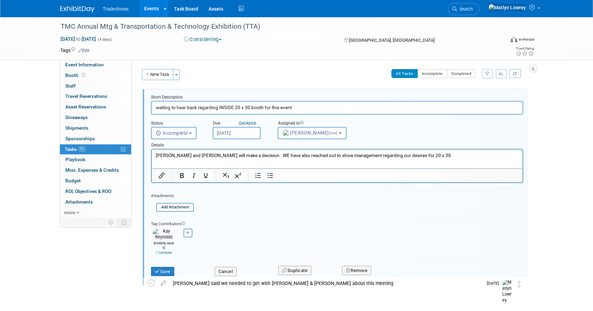
click at [232, 132] on input "[DATE]" at bounding box center [236, 133] width 48 height 12
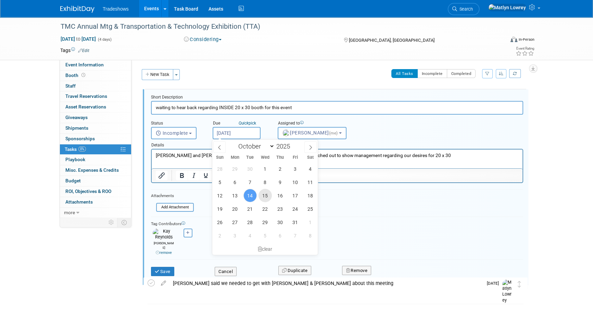
click at [269, 194] on span "15" at bounding box center [264, 195] width 13 height 13
type input "[DATE]"
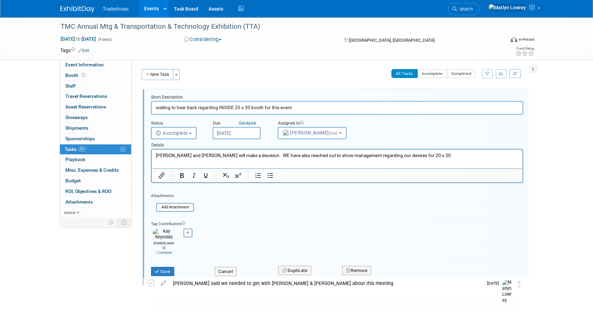
click at [166, 268] on div "Save Cancel Duplicate Remove" at bounding box center [337, 270] width 382 height 16
click at [166, 267] on button "Save" at bounding box center [162, 272] width 23 height 10
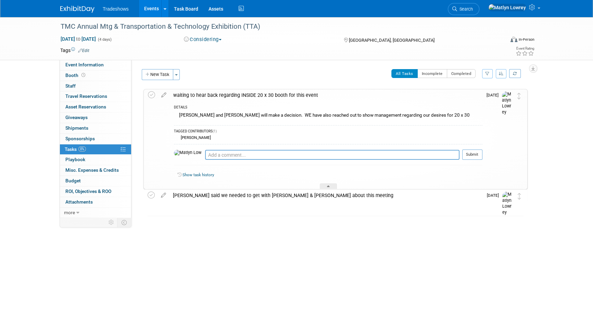
click at [213, 161] on div "Pro tip: Press Ctrl-Enter to submit comment." at bounding box center [332, 162] width 254 height 5
click at [210, 156] on textarea at bounding box center [332, 155] width 254 height 10
type textarea "sent an email asking on 10/14 asking TMC"
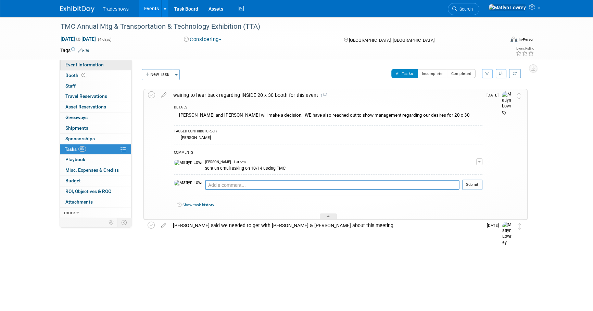
click at [83, 67] on span "Event Information" at bounding box center [84, 64] width 38 height 5
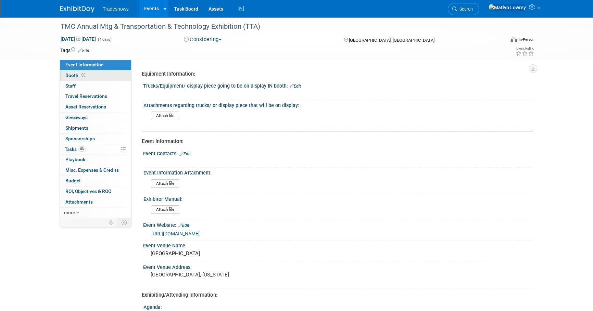
click at [81, 73] on span at bounding box center [83, 75] width 7 height 5
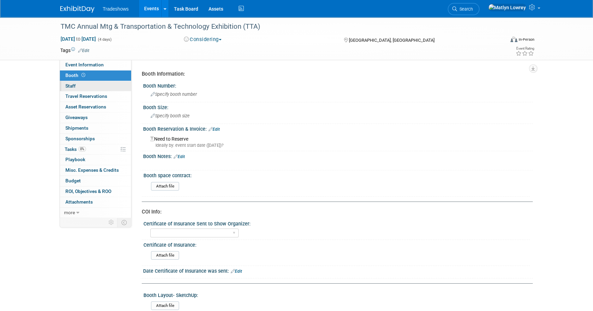
click at [79, 83] on link "0 Staff 0" at bounding box center [95, 86] width 71 height 10
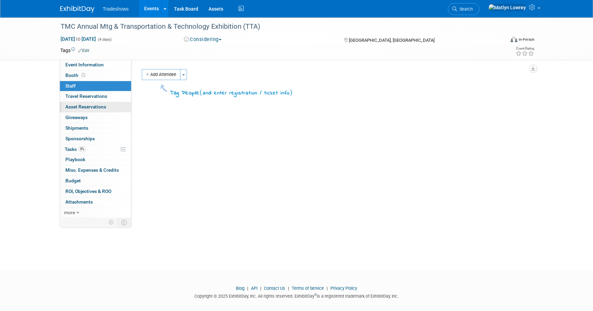
drag, startPoint x: 80, startPoint y: 98, endPoint x: 76, endPoint y: 109, distance: 11.8
click at [79, 99] on span "Travel Reservations 0" at bounding box center [86, 95] width 42 height 5
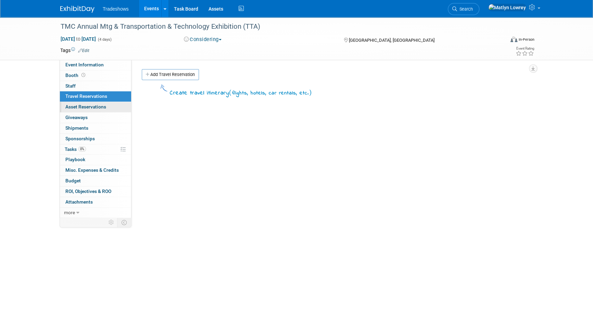
click at [76, 109] on span "Asset Reservations 0" at bounding box center [85, 106] width 41 height 5
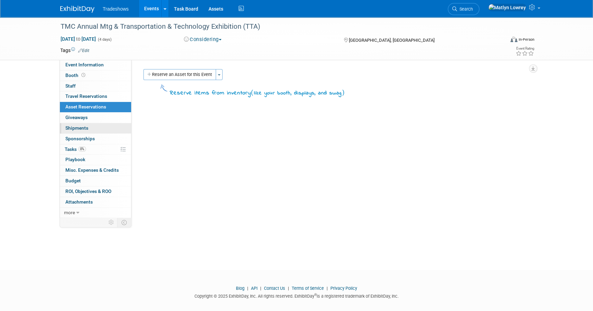
click at [73, 124] on link "0 Shipments 0" at bounding box center [95, 128] width 71 height 10
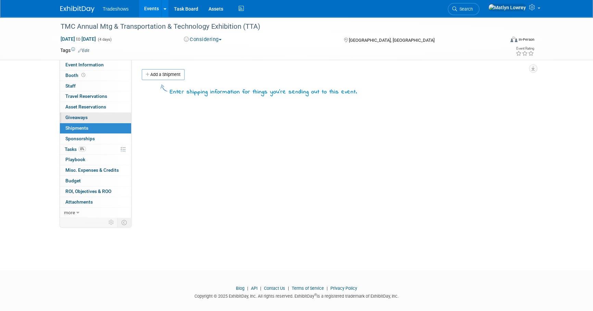
click at [70, 118] on span "Giveaways 0" at bounding box center [76, 117] width 22 height 5
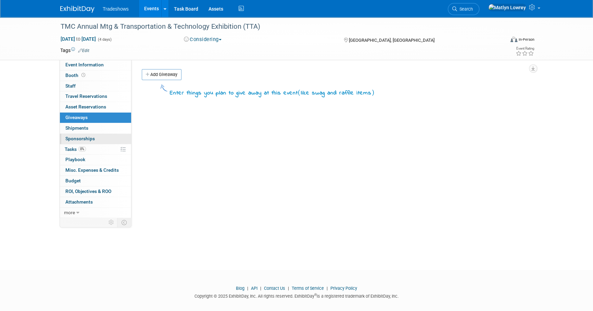
click at [70, 142] on link "0 Sponsorships 0" at bounding box center [95, 139] width 71 height 10
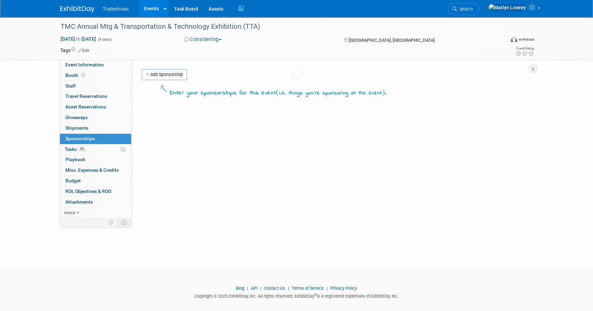
click at [71, 148] on body "Tradeshows Events Add Event Bulk Upload Events Shareable Event Boards Recently …" at bounding box center [296, 155] width 593 height 311
click at [78, 181] on span "Budget" at bounding box center [72, 180] width 15 height 5
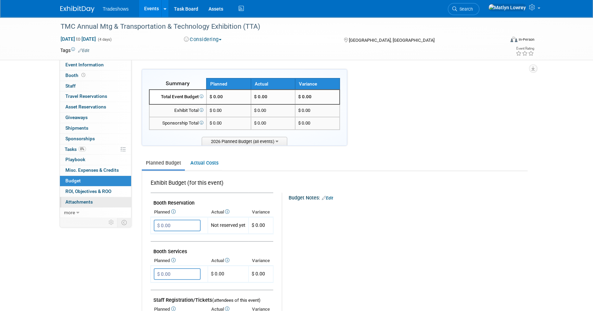
click at [83, 204] on span "Attachments 0" at bounding box center [78, 201] width 27 height 5
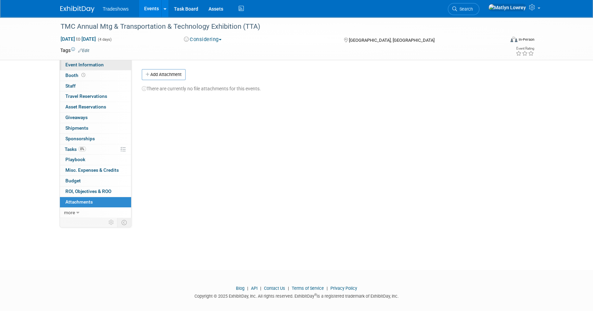
click at [76, 66] on span "Event Information" at bounding box center [84, 64] width 38 height 5
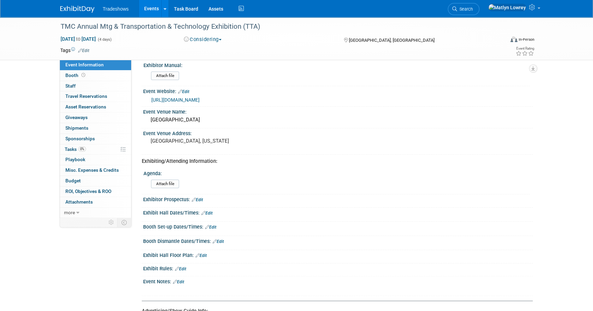
scroll to position [186, 0]
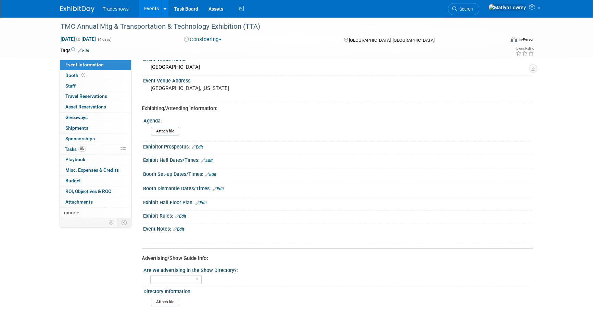
click at [200, 202] on link "Edit" at bounding box center [200, 202] width 11 height 5
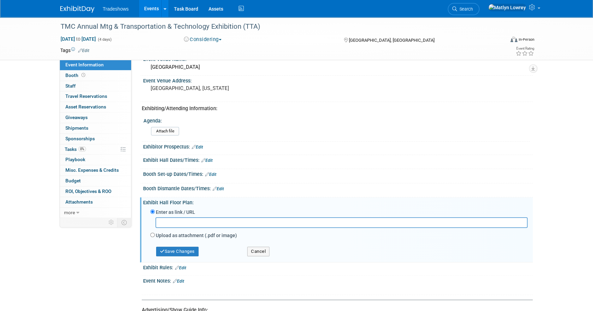
click at [181, 221] on input "text" at bounding box center [341, 222] width 372 height 11
click at [162, 217] on input "text" at bounding box center [341, 222] width 372 height 11
paste input "[URL][DOMAIN_NAME]"
type input "[URL][DOMAIN_NAME]"
click at [182, 248] on button "Save Changes" at bounding box center [177, 252] width 42 height 10
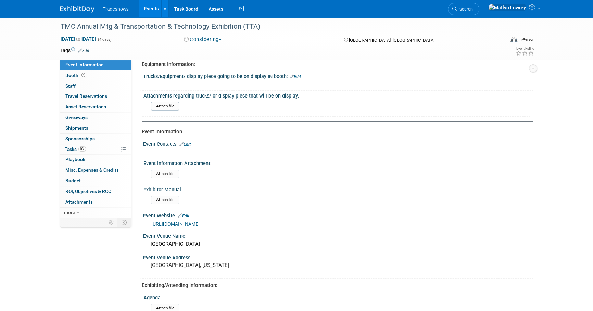
scroll to position [0, 0]
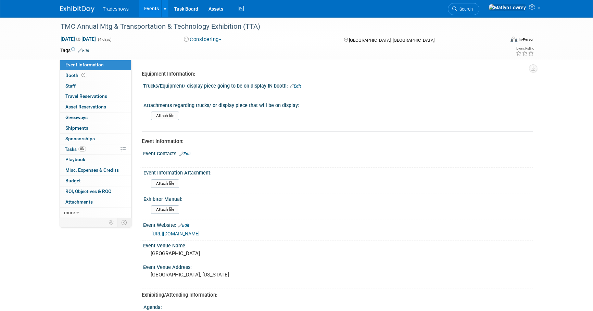
click at [187, 152] on link "Edit" at bounding box center [184, 154] width 11 height 5
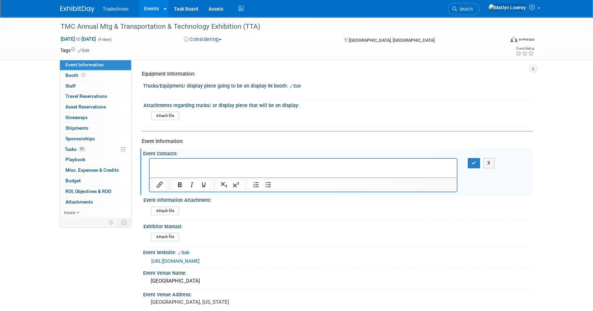
click at [160, 168] on p "Rich Text Area. Press ALT-0 for help." at bounding box center [303, 164] width 299 height 7
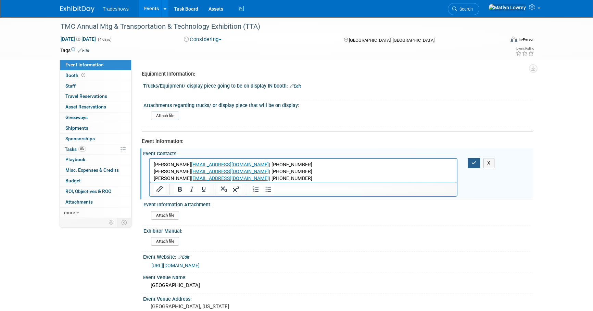
click at [474, 163] on icon "button" at bounding box center [473, 162] width 5 height 5
